Goal: Task Accomplishment & Management: Complete application form

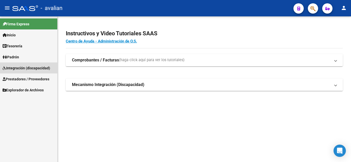
click at [15, 68] on span "Integración (discapacidad)" at bounding box center [26, 68] width 47 height 6
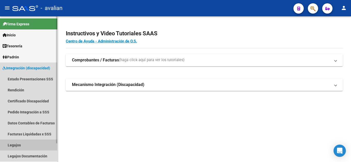
click at [20, 146] on link "Legajos" at bounding box center [28, 145] width 57 height 11
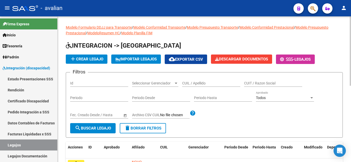
click at [201, 84] on input "CUIL / Apellido" at bounding box center [211, 83] width 58 height 4
paste input "59836201"
type input "59836201"
click at [97, 132] on button "search Buscar Legajo" at bounding box center [92, 128] width 45 height 10
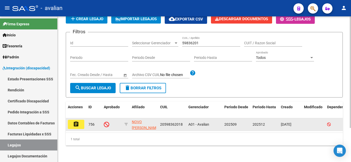
scroll to position [45, 0]
click at [80, 121] on button "assignment" at bounding box center [76, 124] width 16 height 9
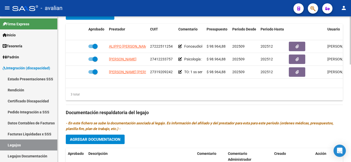
scroll to position [205, 0]
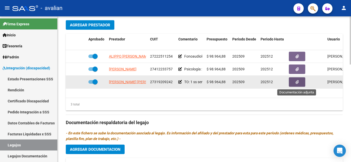
click at [298, 83] on icon "button" at bounding box center [296, 82] width 3 height 4
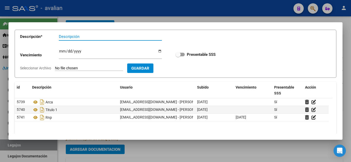
scroll to position [58, 0]
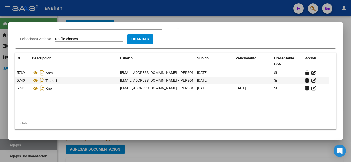
click at [77, 37] on input "Seleccionar Archivo" at bounding box center [89, 39] width 68 height 5
type input "C:\fakepath\titulo 2.jpg"
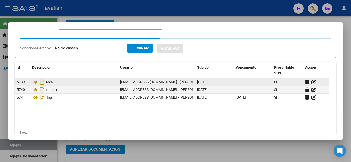
scroll to position [0, 0]
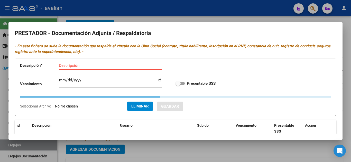
click at [70, 65] on input "Descripción" at bounding box center [110, 65] width 103 height 5
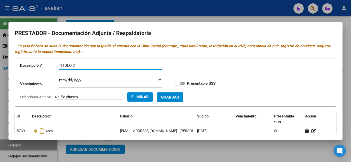
type input "TITULO 2"
click at [179, 99] on span "Guardar" at bounding box center [170, 97] width 18 height 5
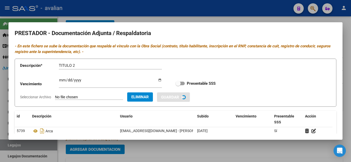
checkbox input "true"
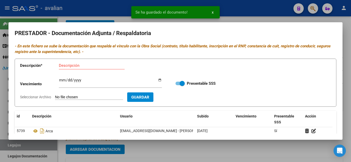
click at [332, 25] on mat-dialog-container "PRESTADOR - Documentación Adjunta / Respaldatoria - En este fichero se sube la …" at bounding box center [175, 81] width 334 height 118
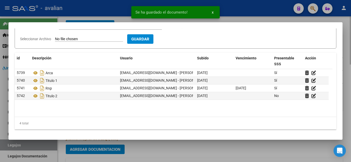
click at [218, 151] on div at bounding box center [175, 81] width 351 height 162
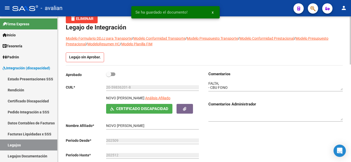
scroll to position [26, 0]
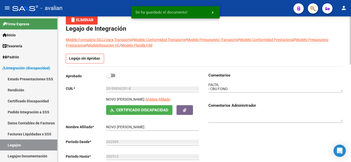
click at [228, 85] on textarea at bounding box center [275, 87] width 134 height 10
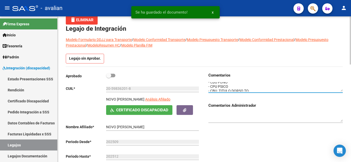
scroll to position [8, 0]
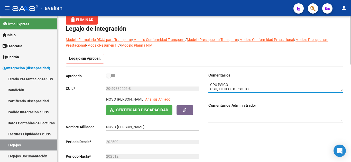
drag, startPoint x: 249, startPoint y: 89, endPoint x: 233, endPoint y: 90, distance: 16.2
click at [233, 90] on textarea at bounding box center [275, 87] width 134 height 10
click at [241, 89] on textarea at bounding box center [275, 87] width 134 height 10
drag, startPoint x: 243, startPoint y: 88, endPoint x: 220, endPoint y: 88, distance: 23.1
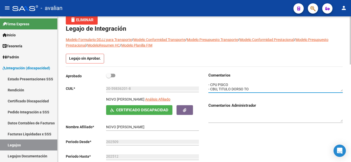
click at [220, 88] on textarea at bounding box center [275, 87] width 134 height 10
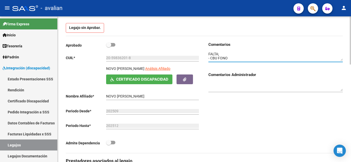
scroll to position [0, 0]
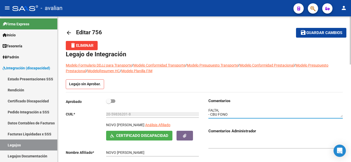
type textarea "FALTA; - CBU FONO - CPU PSICO - CBU TO"
click at [311, 34] on span "Guardar cambios" at bounding box center [324, 33] width 36 height 5
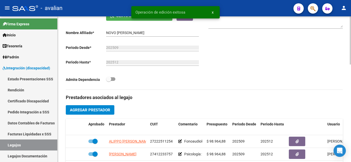
scroll to position [154, 0]
